Goal: Find contact information: Find contact information

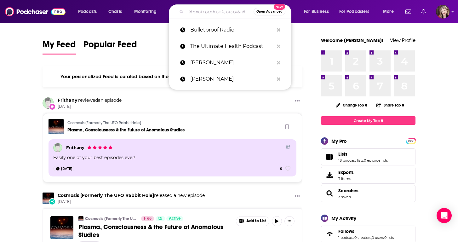
click at [192, 13] on input "Search podcasts, credits, & more..." at bounding box center [219, 12] width 67 height 10
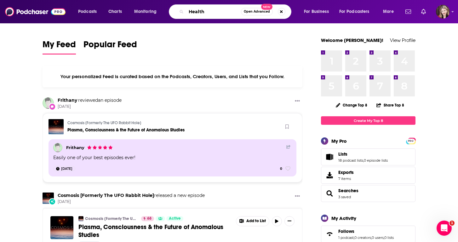
type input "Health"
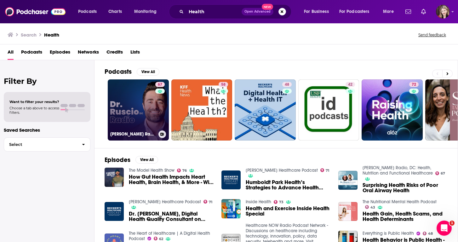
click at [143, 97] on link "67 [PERSON_NAME] Radio, DC: Health, Nutrition and Functional Healthcare" at bounding box center [138, 109] width 61 height 61
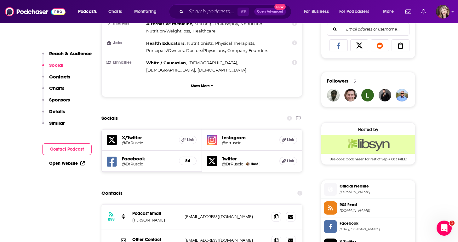
scroll to position [415, 0]
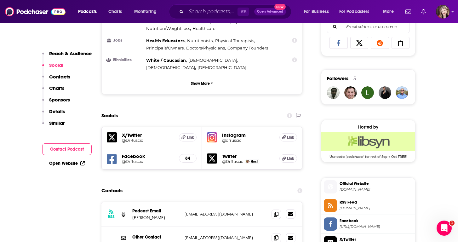
click at [290, 212] on icon at bounding box center [290, 214] width 5 height 4
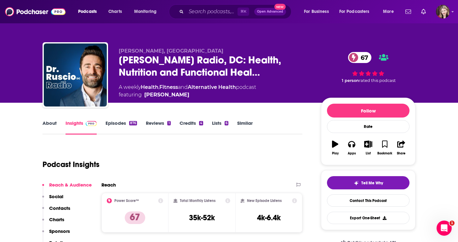
scroll to position [0, 0]
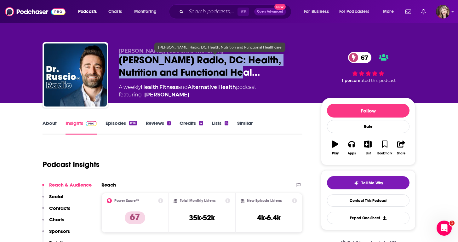
drag, startPoint x: 118, startPoint y: 57, endPoint x: 225, endPoint y: 74, distance: 108.2
click at [225, 74] on div "[PERSON_NAME], DC [PERSON_NAME] Radio, [GEOGRAPHIC_DATA]: Health, Nutrition and…" at bounding box center [229, 76] width 373 height 68
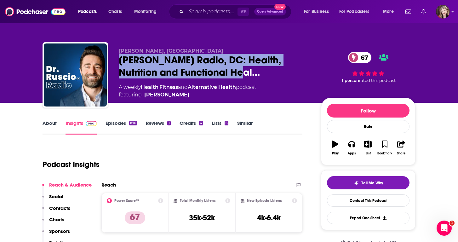
copy h2 "[PERSON_NAME] Radio, DC: Health, Nutrition and Functional Heal…"
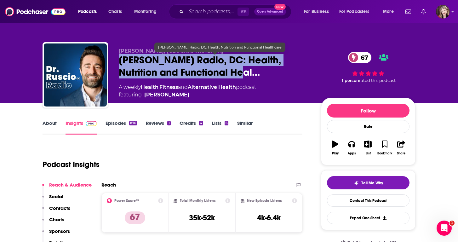
copy h2 "[PERSON_NAME] Radio, DC: Health, Nutrition and Functional Heal…"
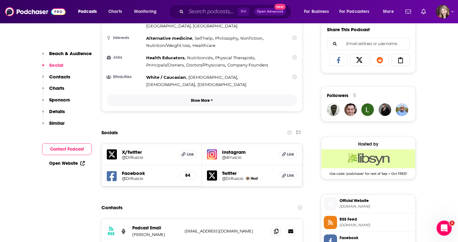
scroll to position [398, 0]
click at [276, 228] on icon at bounding box center [276, 230] width 4 height 5
